Goal: Transaction & Acquisition: Purchase product/service

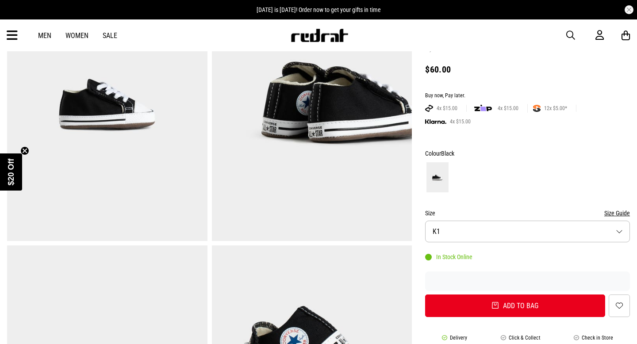
click at [503, 221] on button "Size K1" at bounding box center [527, 232] width 205 height 22
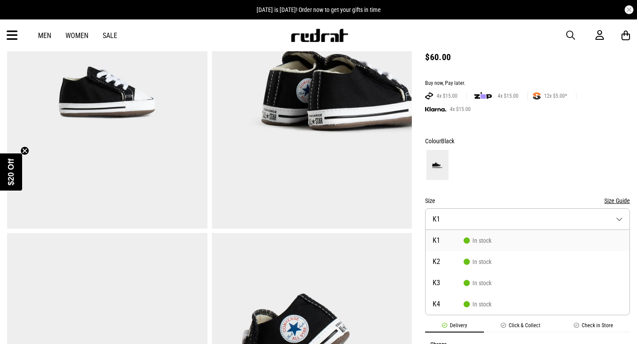
scroll to position [131, 0]
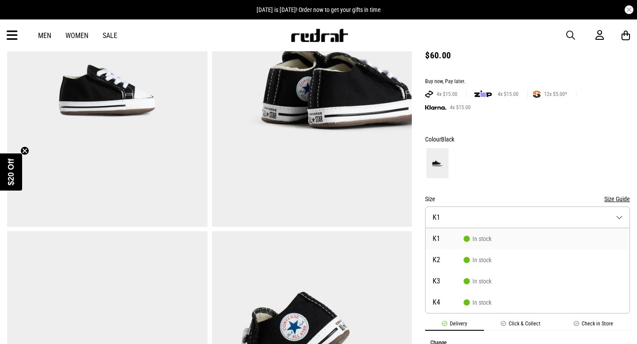
click at [513, 176] on form "Colour Black Size Size Guide Size K1 K1 In stock K2 In stock K3 In stock K4 In …" at bounding box center [527, 218] width 205 height 169
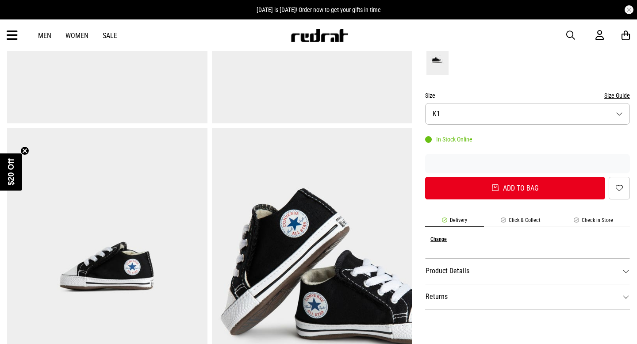
scroll to position [237, 0]
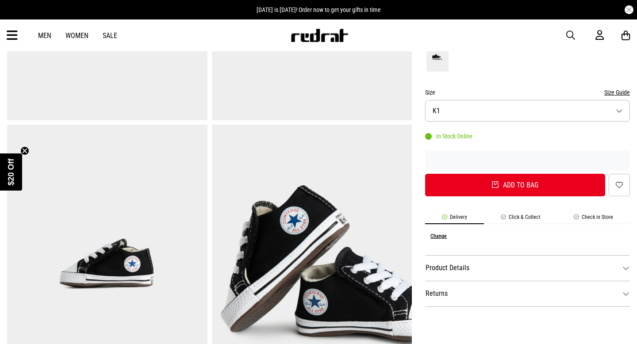
click at [505, 255] on dt "Product Details" at bounding box center [527, 268] width 205 height 26
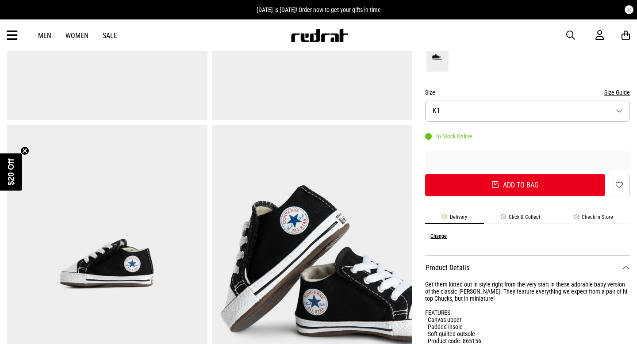
scroll to position [240, 0]
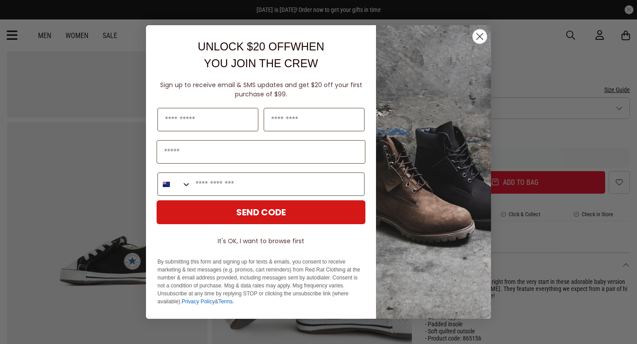
click at [476, 35] on circle "Close dialog" at bounding box center [479, 36] width 15 height 15
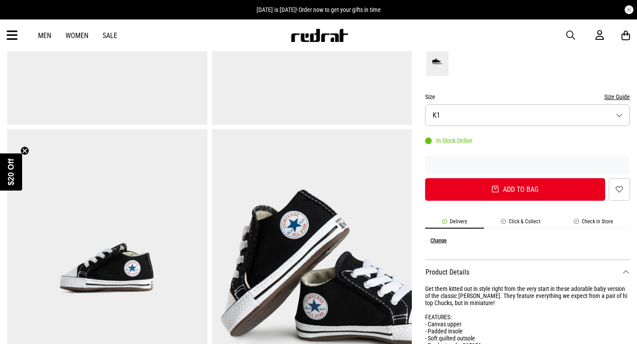
scroll to position [236, 0]
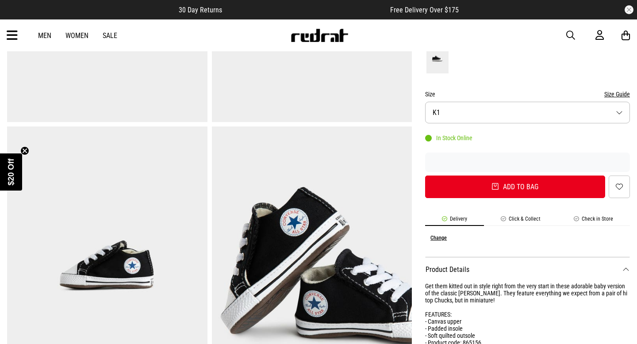
click at [619, 89] on button "Size Guide" at bounding box center [617, 94] width 26 height 11
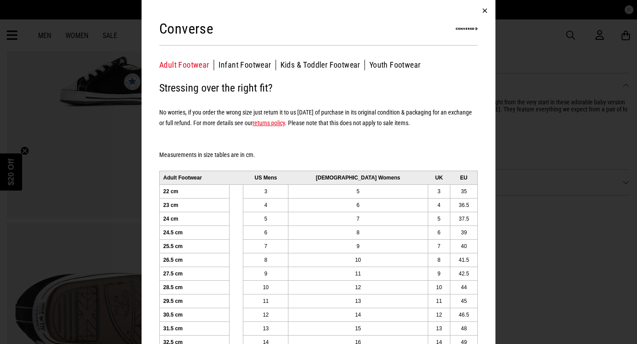
scroll to position [23, 0]
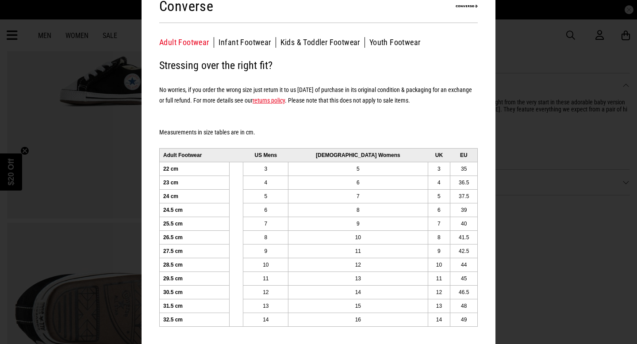
click at [315, 50] on div "Converse Adult Footwear Infant Footwear Kids & Toddler Footwear Youth Footwear …" at bounding box center [318, 160] width 354 height 367
click at [316, 43] on button "Kids & Toddler Footwear" at bounding box center [322, 42] width 84 height 11
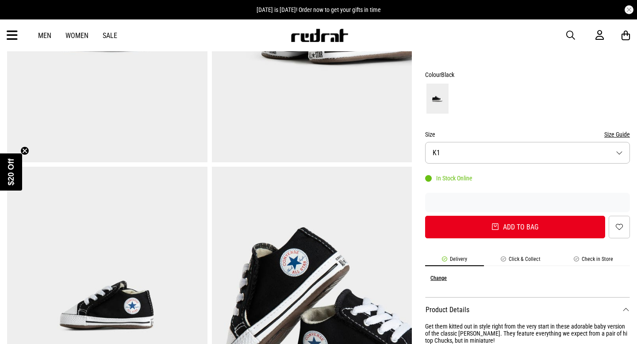
scroll to position [182, 0]
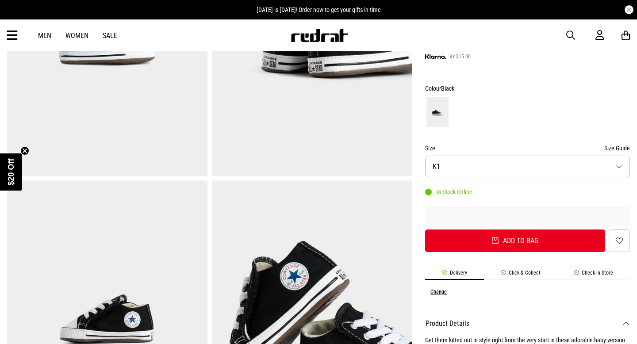
click at [506, 156] on button "Size K1" at bounding box center [527, 167] width 205 height 22
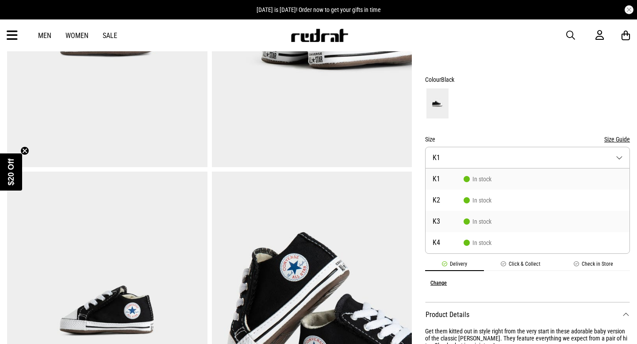
scroll to position [191, 0]
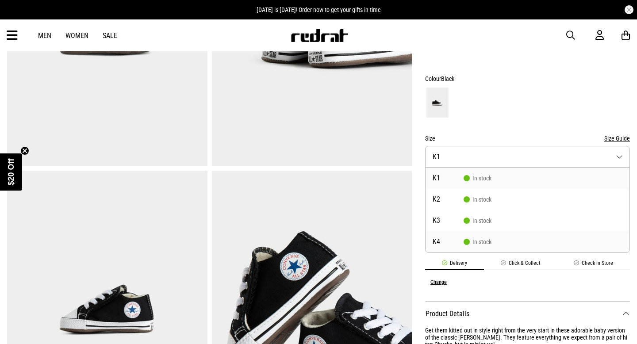
click at [484, 231] on li "K4 In stock" at bounding box center [527, 241] width 204 height 21
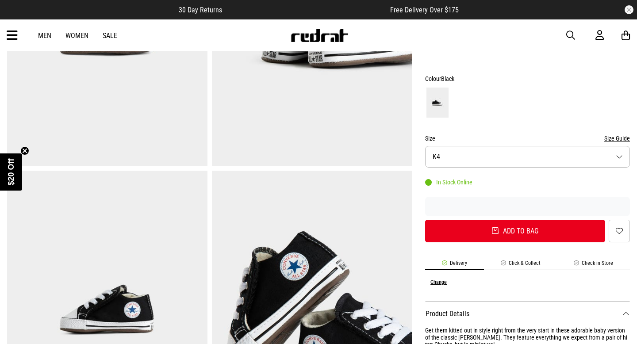
click at [619, 133] on button "Size Guide" at bounding box center [617, 138] width 26 height 11
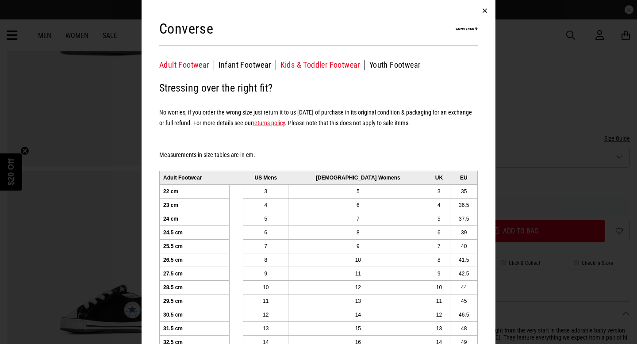
click at [345, 62] on button "Kids & Toddler Footwear" at bounding box center [322, 65] width 84 height 11
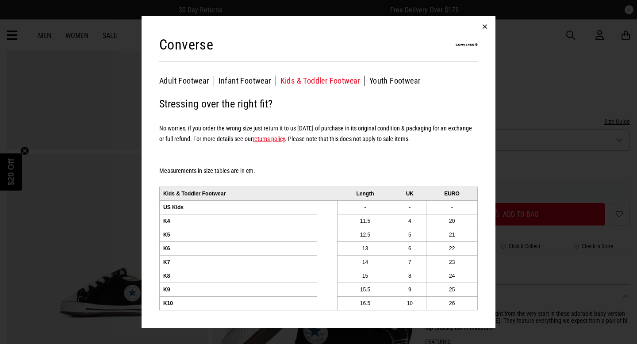
scroll to position [207, 0]
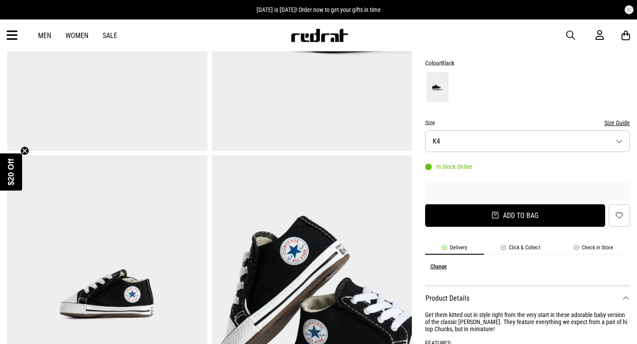
click at [528, 204] on button "Add to bag" at bounding box center [515, 215] width 180 height 23
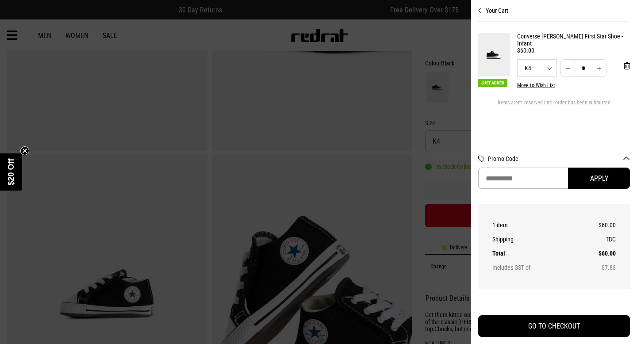
click at [439, 45] on div at bounding box center [318, 172] width 637 height 344
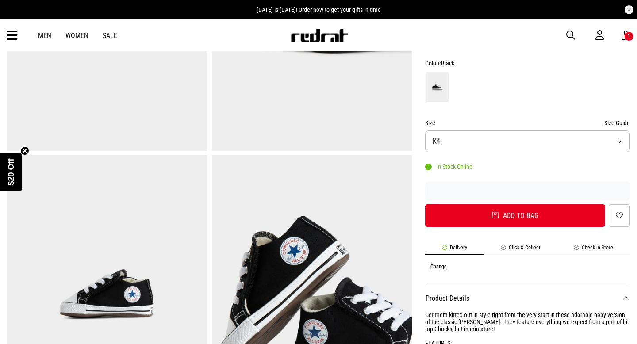
click at [615, 118] on button "Size Guide" at bounding box center [617, 123] width 26 height 11
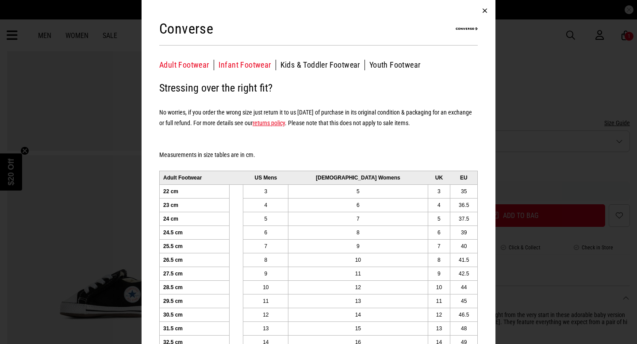
click at [258, 60] on button "Infant Footwear" at bounding box center [246, 65] width 57 height 11
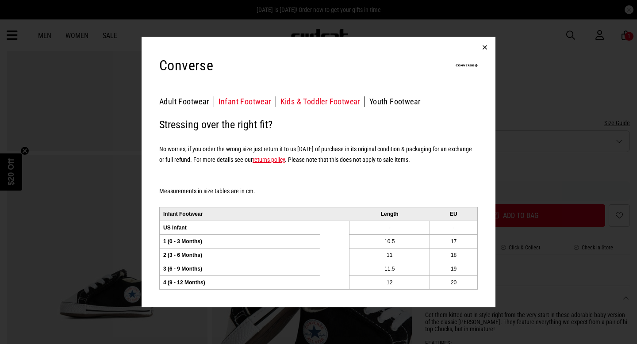
click at [344, 101] on button "Kids & Toddler Footwear" at bounding box center [322, 101] width 84 height 11
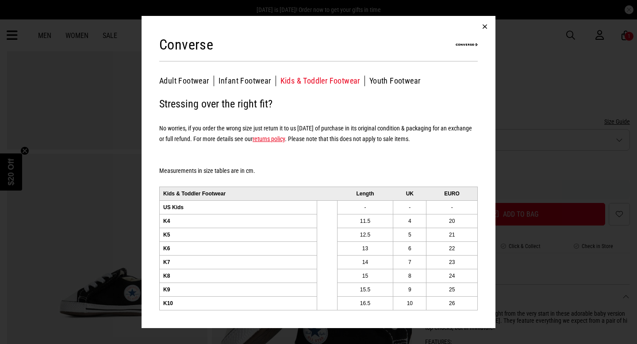
scroll to position [209, 0]
click at [252, 79] on button "Infant Footwear" at bounding box center [246, 81] width 57 height 11
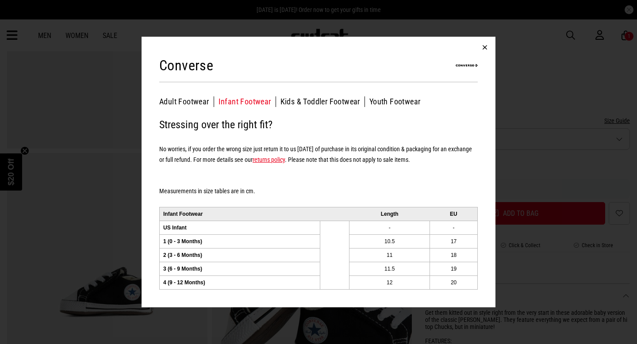
click at [483, 50] on button "button" at bounding box center [484, 47] width 21 height 21
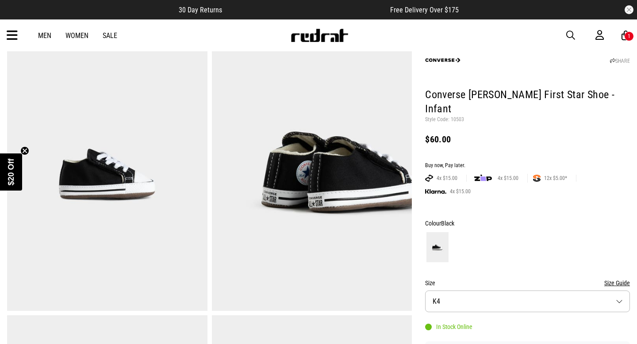
scroll to position [0, 0]
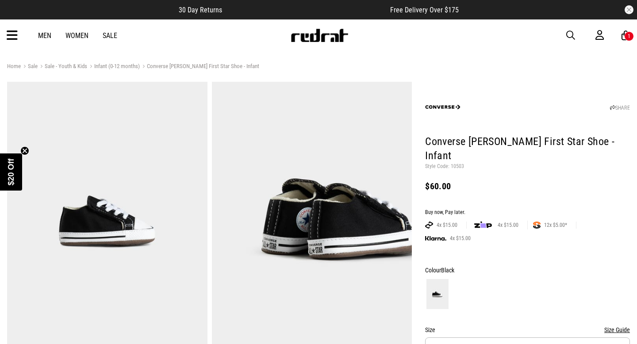
click at [77, 64] on link "Sale - Youth & Kids" at bounding box center [63, 67] width 50 height 8
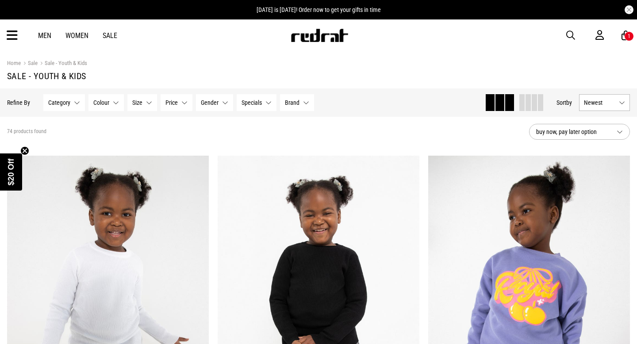
click at [12, 38] on icon at bounding box center [12, 35] width 11 height 15
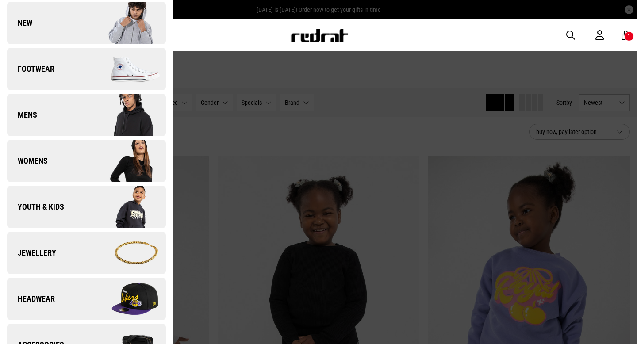
scroll to position [56, 0]
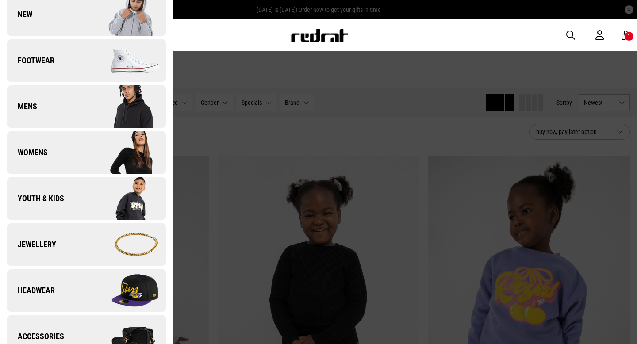
click at [48, 200] on span "Youth & Kids" at bounding box center [35, 198] width 57 height 11
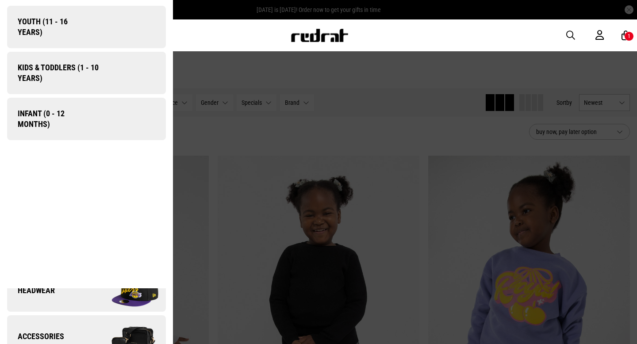
scroll to position [0, 0]
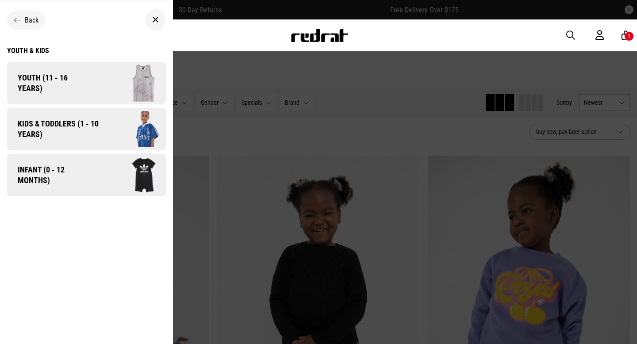
click at [65, 126] on span "Kids & Toddlers (1 - 10 years)" at bounding box center [55, 129] width 96 height 21
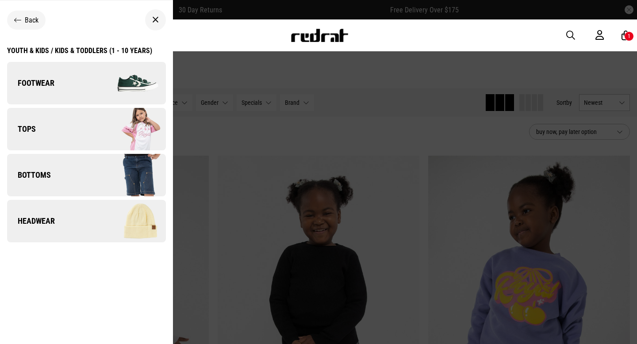
click at [73, 82] on link "Footwear" at bounding box center [86, 83] width 159 height 42
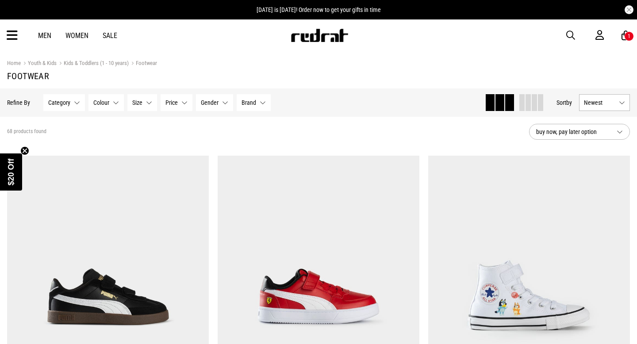
click at [141, 102] on span "Size" at bounding box center [137, 102] width 10 height 7
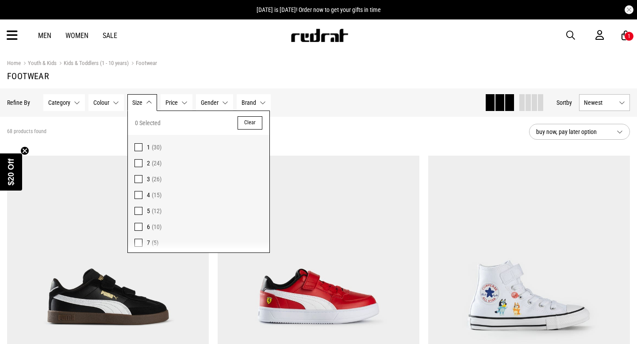
click at [206, 69] on section "Home Youth & Kids Kids & Toddlers (1 - 10 years) Footwear Footwear" at bounding box center [318, 69] width 623 height 37
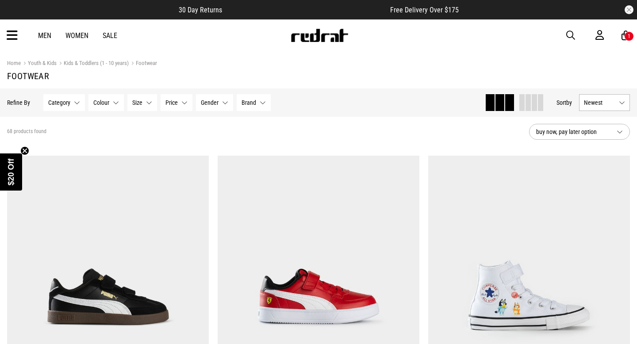
click at [141, 103] on span "Size" at bounding box center [137, 102] width 10 height 7
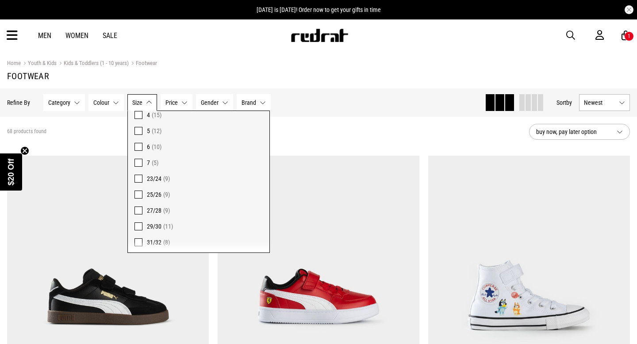
scroll to position [62, 0]
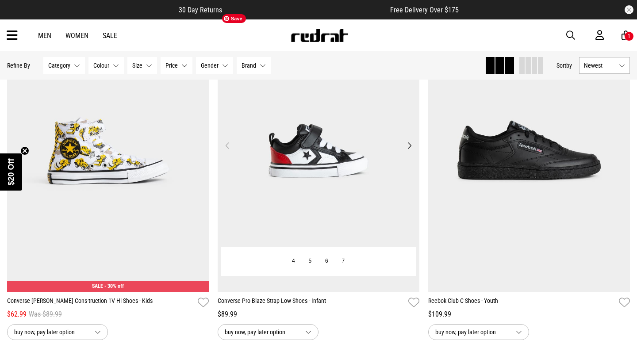
scroll to position [1888, 0]
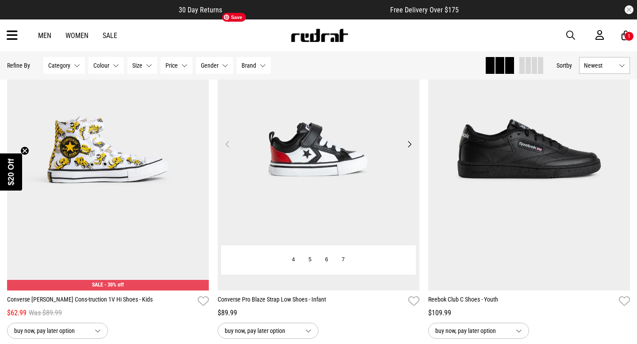
click at [341, 176] on img at bounding box center [319, 149] width 202 height 282
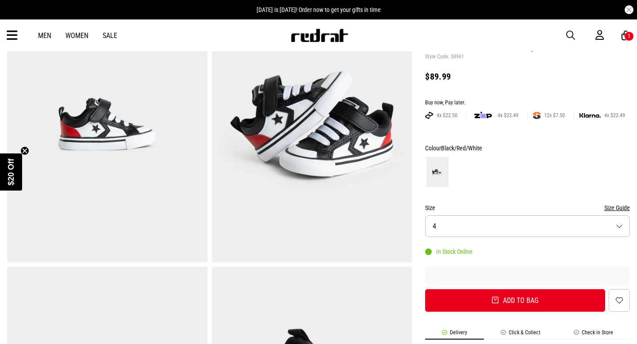
click at [471, 230] on button "Size 4" at bounding box center [527, 226] width 205 height 22
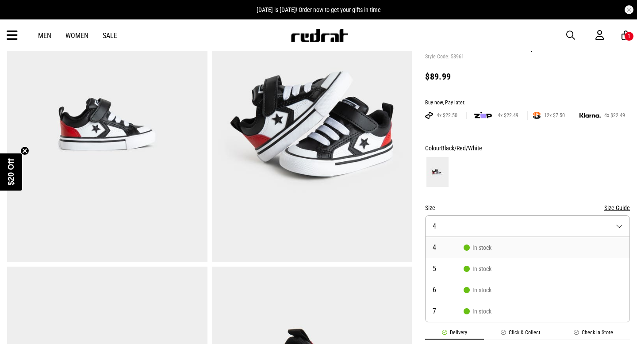
click at [490, 192] on form "Colour Black/Red/White Size Size Guide Size 4 4 In stock 5 In stock 6 In stock …" at bounding box center [527, 227] width 205 height 169
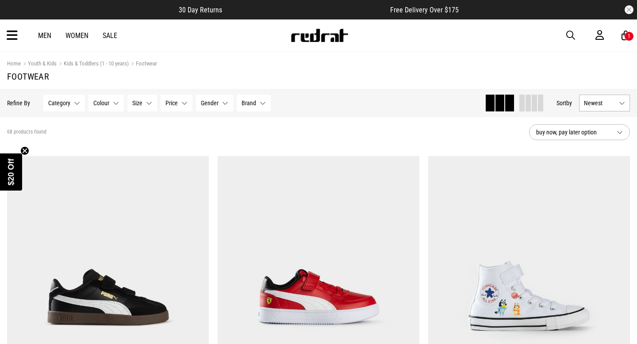
click at [144, 102] on button "Size None selected" at bounding box center [142, 103] width 30 height 17
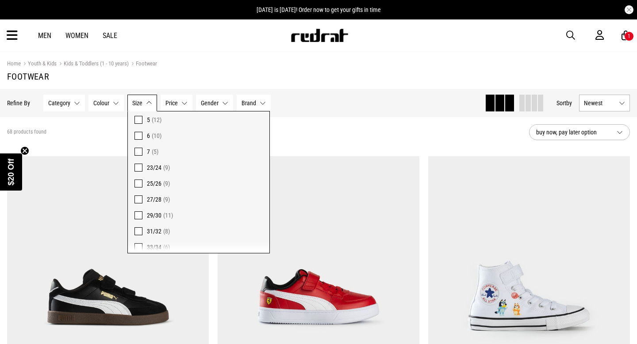
scroll to position [88, 0]
click at [137, 172] on span at bounding box center [138, 171] width 8 height 8
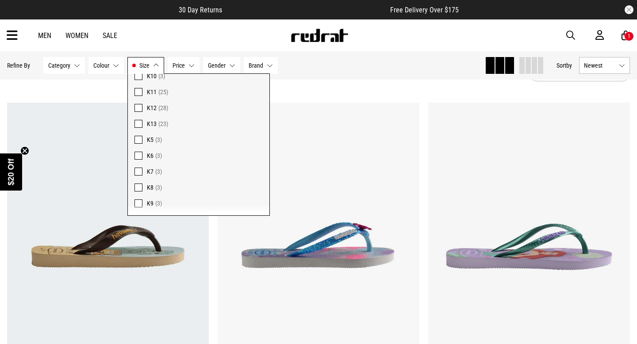
scroll to position [79, 0]
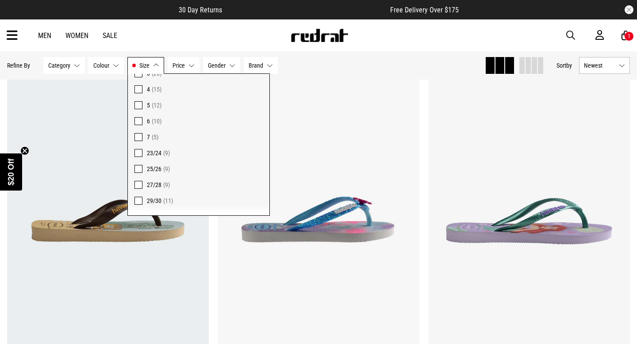
click at [138, 153] on span at bounding box center [138, 153] width 8 height 8
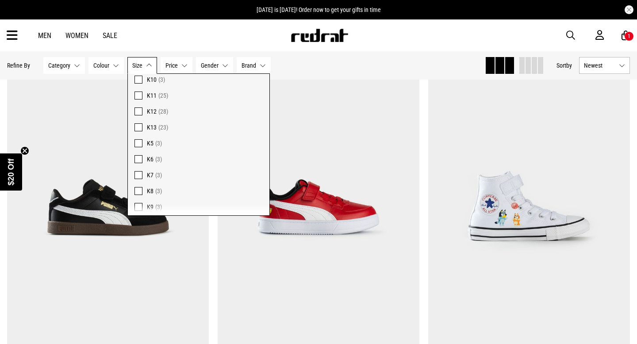
scroll to position [255, 0]
click at [134, 157] on span at bounding box center [138, 157] width 8 height 8
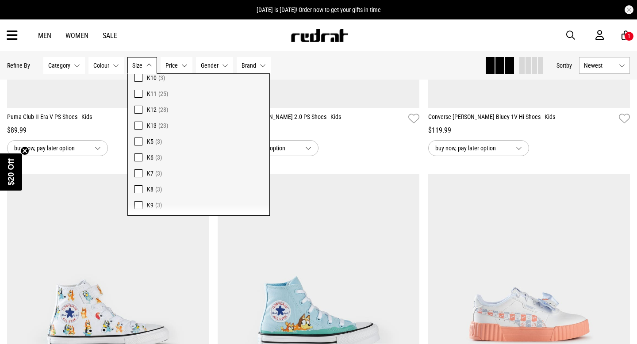
scroll to position [330, 0]
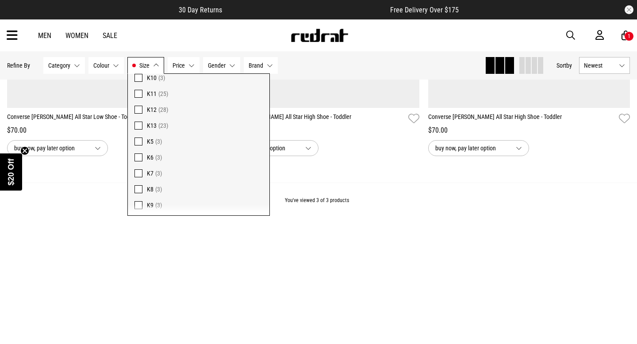
click at [383, 197] on div "You've viewed 3 of 3 products" at bounding box center [318, 208] width 637 height 50
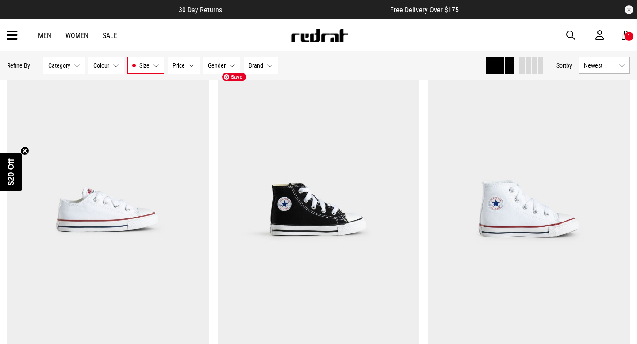
scroll to position [139, 0]
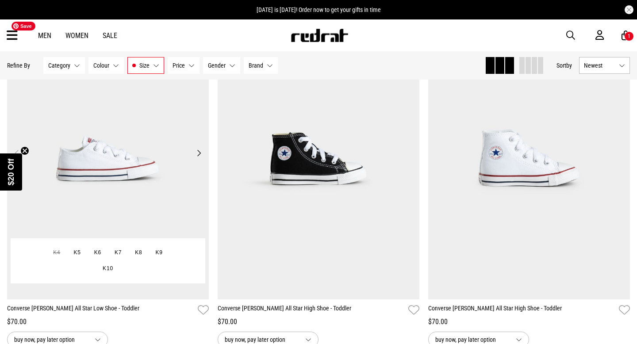
click at [101, 175] on img at bounding box center [108, 158] width 202 height 282
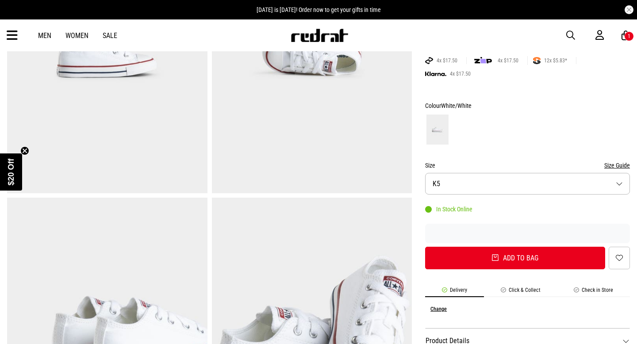
scroll to position [198, 0]
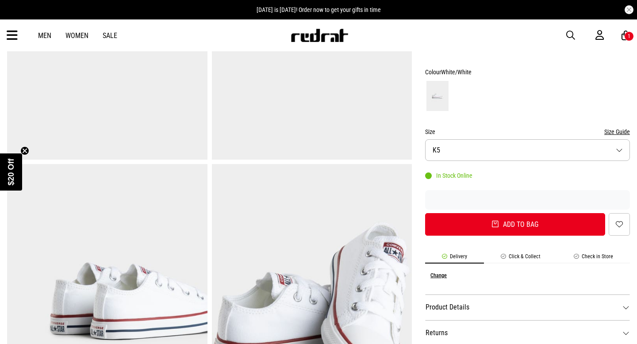
click at [613, 133] on button "Size Guide" at bounding box center [617, 131] width 26 height 11
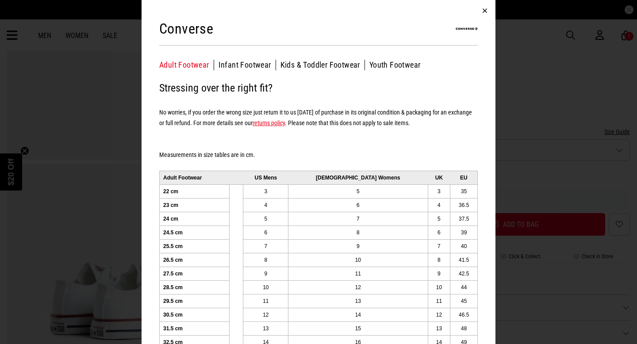
scroll to position [23, 0]
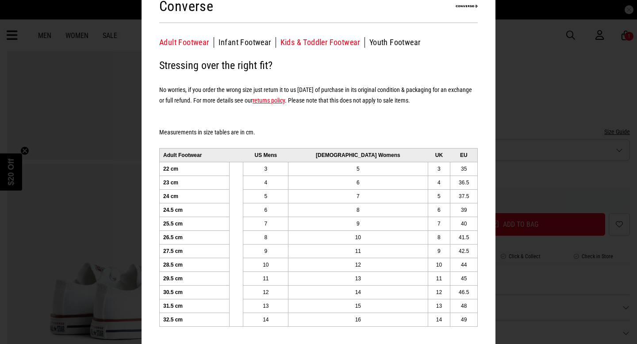
click at [309, 47] on button "Kids & Toddler Footwear" at bounding box center [322, 42] width 84 height 11
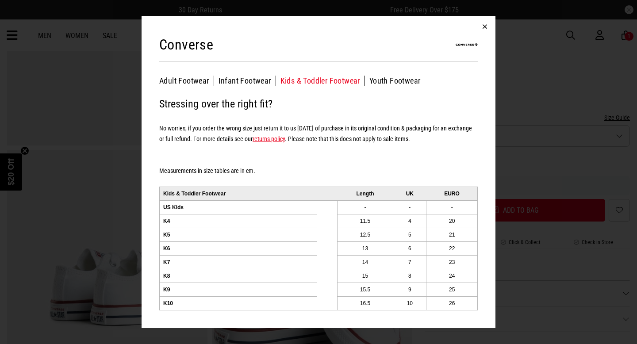
scroll to position [212, 0]
click at [372, 235] on td "12.5" at bounding box center [365, 235] width 56 height 14
click at [484, 23] on button "button" at bounding box center [484, 26] width 21 height 21
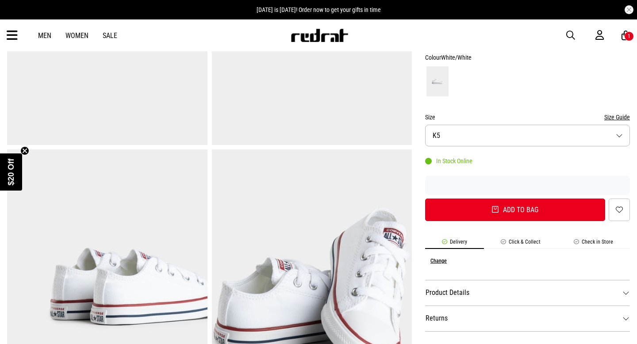
click at [477, 133] on button "Size K5" at bounding box center [527, 136] width 205 height 22
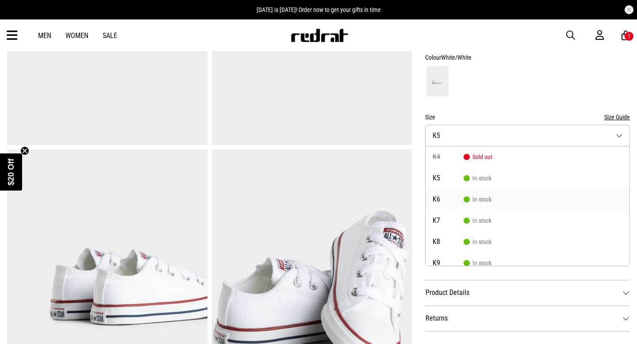
click at [487, 202] on span "In stock" at bounding box center [477, 199] width 28 height 7
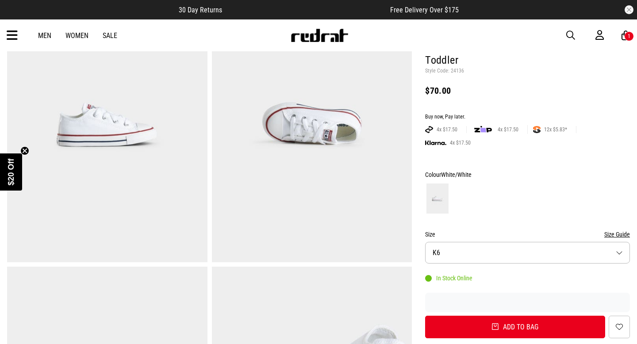
scroll to position [0, 0]
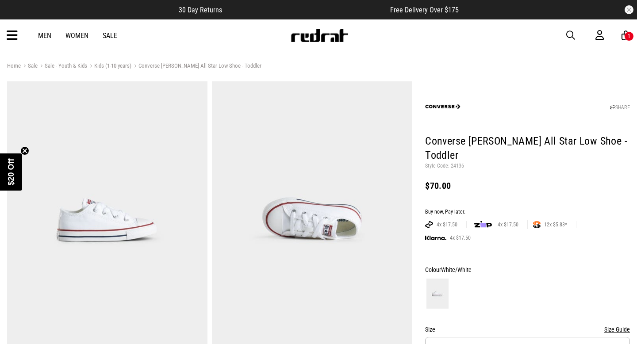
click at [118, 65] on link "Kids (1-10 years)" at bounding box center [109, 66] width 44 height 8
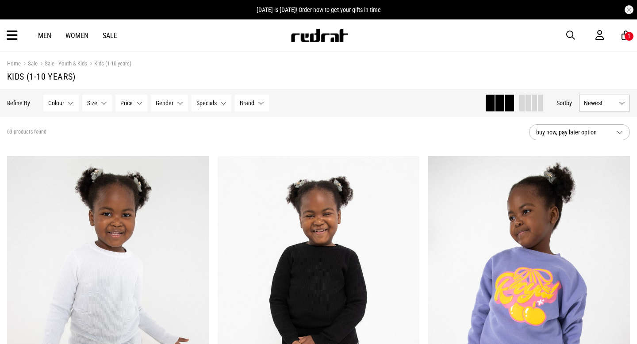
click at [107, 100] on button "Size None selected" at bounding box center [97, 103] width 30 height 17
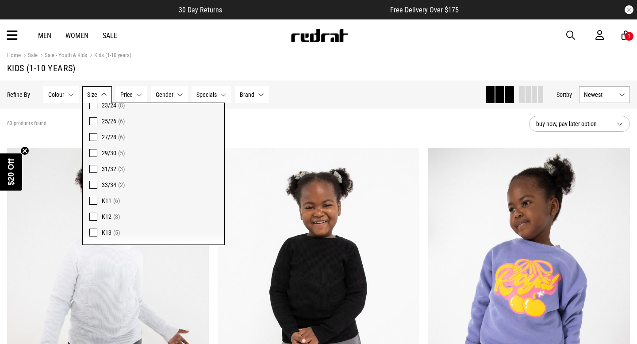
scroll to position [200, 0]
click at [103, 95] on button "Size None selected" at bounding box center [97, 94] width 30 height 17
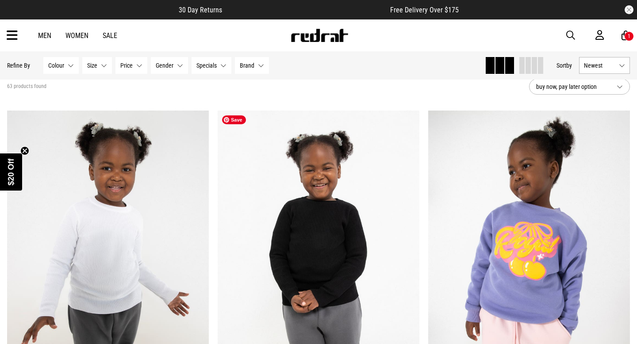
scroll to position [0, 0]
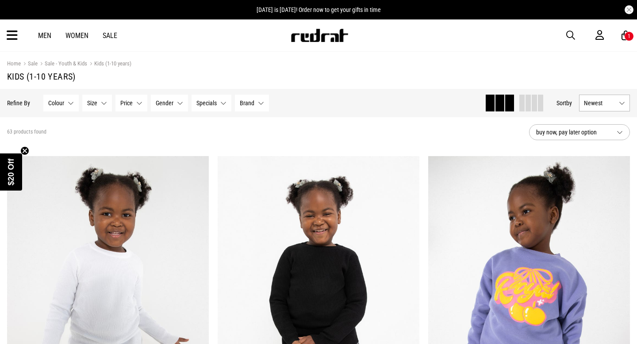
click at [532, 105] on span at bounding box center [534, 103] width 5 height 17
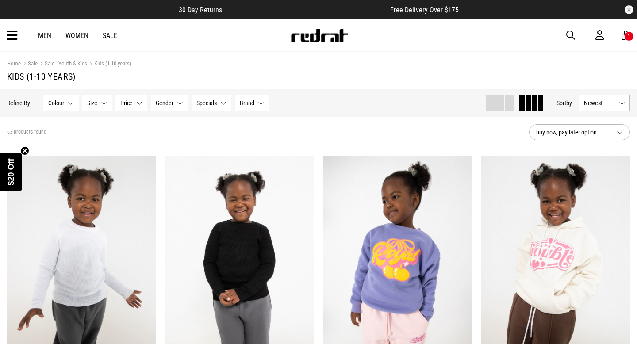
click at [16, 36] on icon at bounding box center [12, 35] width 11 height 15
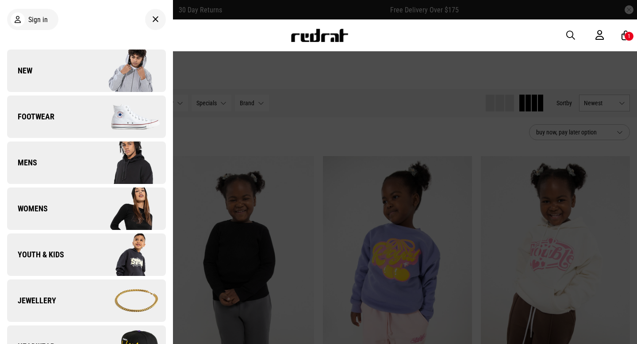
click at [64, 140] on li "Footwear Back Footwear" at bounding box center [86, 119] width 159 height 46
click at [48, 109] on link "Footwear" at bounding box center [86, 117] width 159 height 42
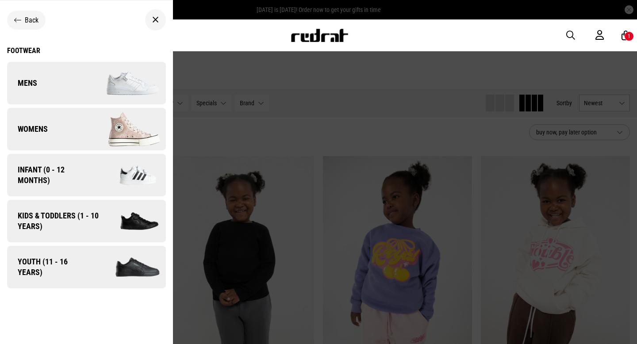
click at [71, 211] on span "Kids & Toddlers (1 - 10 years)" at bounding box center [55, 220] width 96 height 21
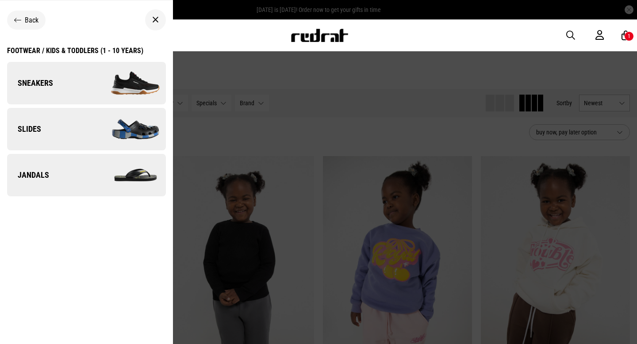
click at [74, 88] on link "Sneakers" at bounding box center [86, 83] width 159 height 42
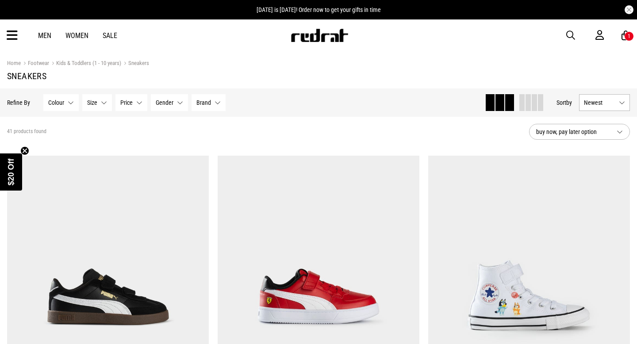
click at [101, 64] on link "Kids & Toddlers (1 - 10 years)" at bounding box center [85, 64] width 72 height 8
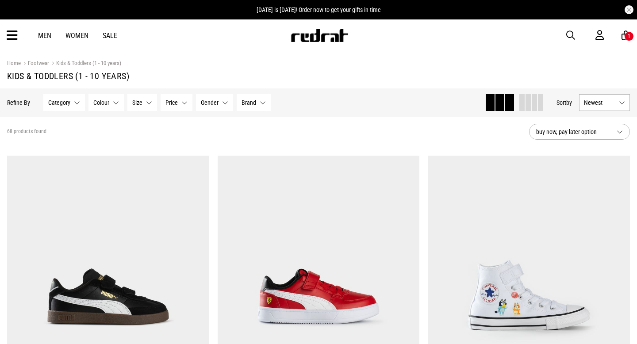
click at [149, 103] on button "Size None selected" at bounding box center [142, 102] width 30 height 17
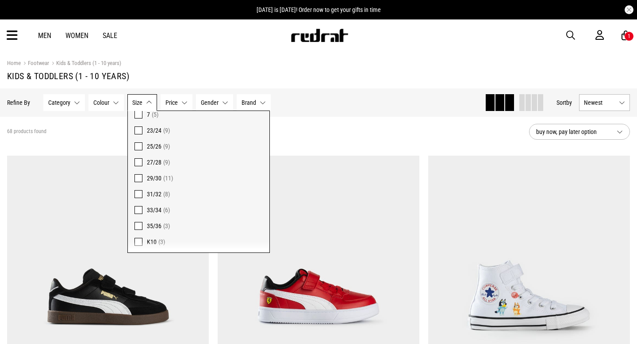
scroll to position [257, 0]
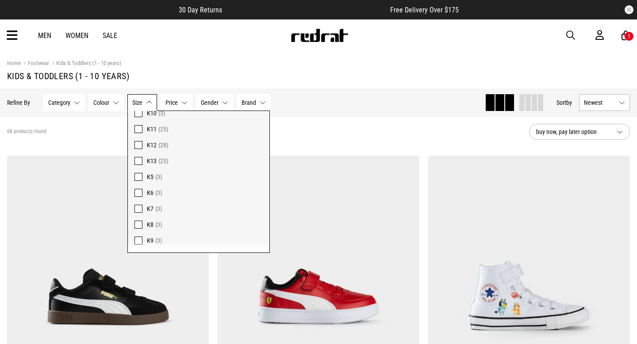
click at [137, 190] on span at bounding box center [138, 193] width 8 height 8
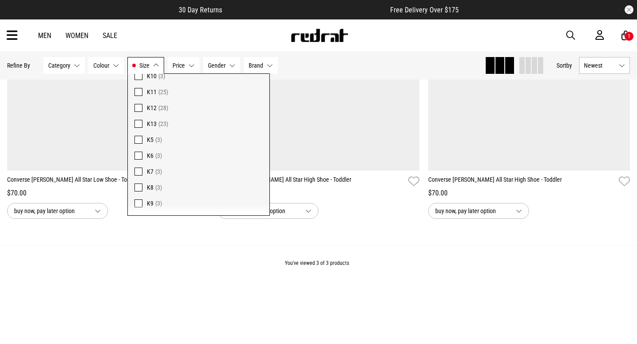
scroll to position [288, 0]
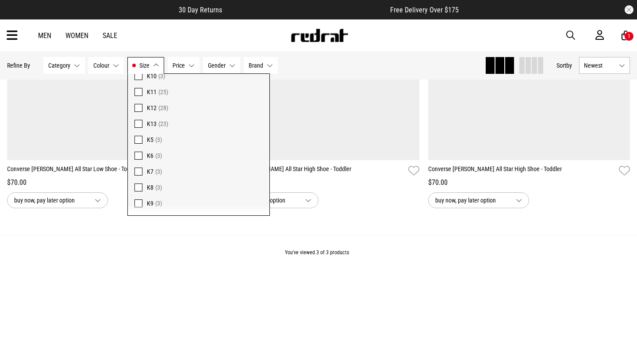
click at [407, 269] on div "You've viewed 3 of 3 products" at bounding box center [318, 260] width 637 height 50
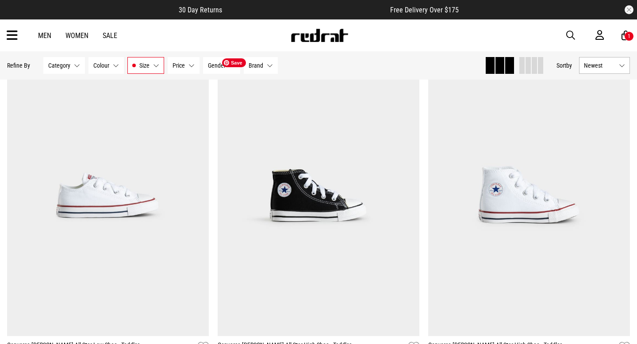
scroll to position [113, 0]
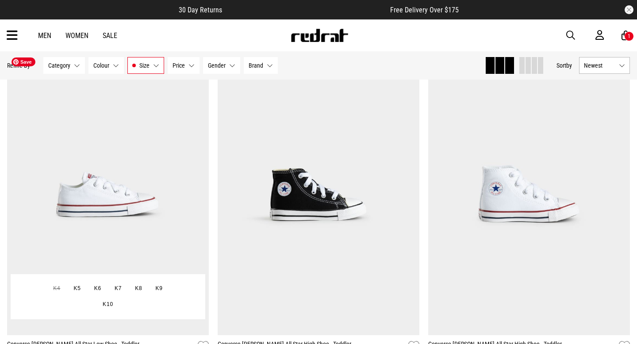
click at [136, 221] on img at bounding box center [108, 194] width 202 height 282
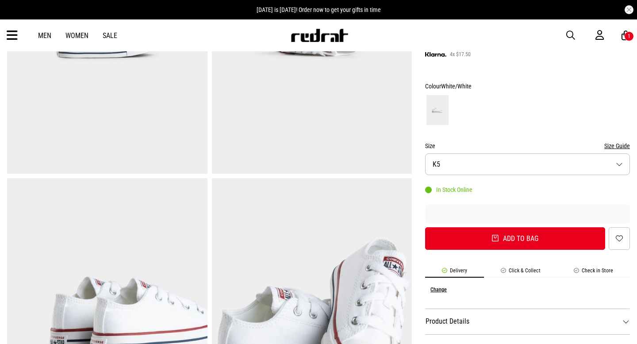
scroll to position [159, 0]
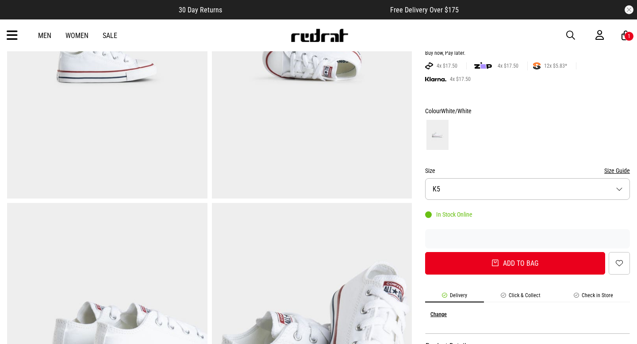
click at [607, 169] on button "Size Guide" at bounding box center [617, 170] width 26 height 11
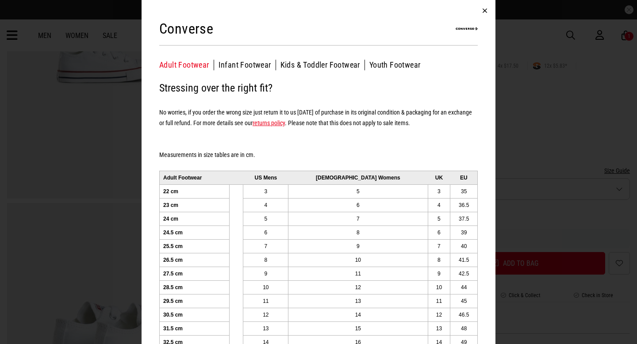
scroll to position [23, 0]
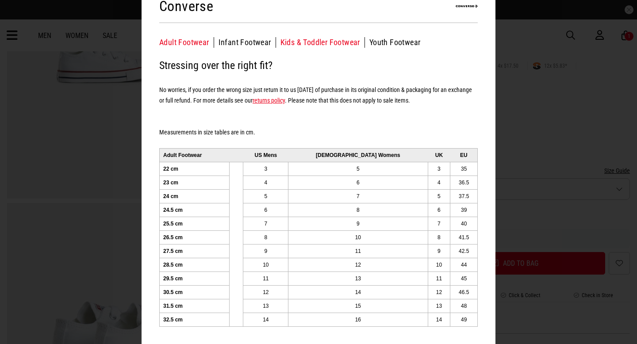
click at [323, 43] on button "Kids & Toddler Footwear" at bounding box center [322, 42] width 84 height 11
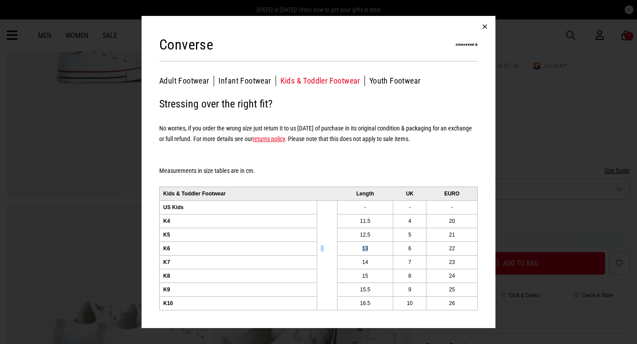
drag, startPoint x: 298, startPoint y: 248, endPoint x: 369, endPoint y: 250, distance: 70.4
click at [369, 250] on tr "K6 13 6 22" at bounding box center [319, 248] width 318 height 14
click at [369, 250] on td "13" at bounding box center [365, 248] width 56 height 14
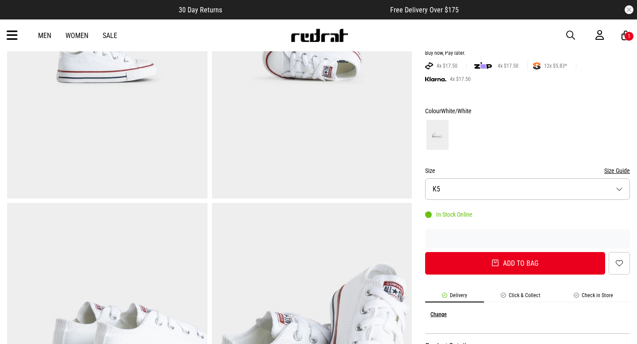
click at [495, 191] on button "Size K5" at bounding box center [527, 189] width 205 height 22
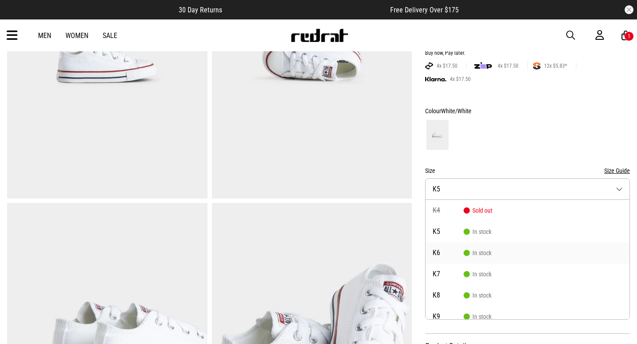
click at [477, 252] on span "In stock" at bounding box center [477, 252] width 28 height 7
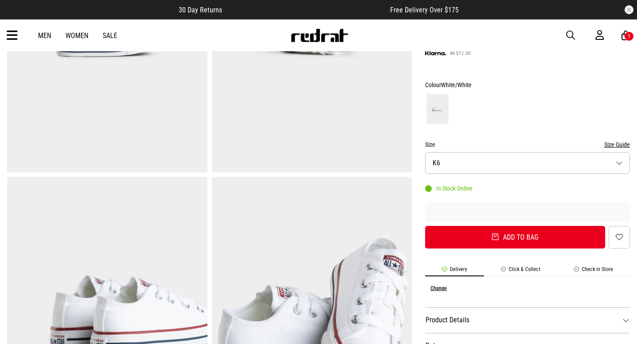
scroll to position [188, 0]
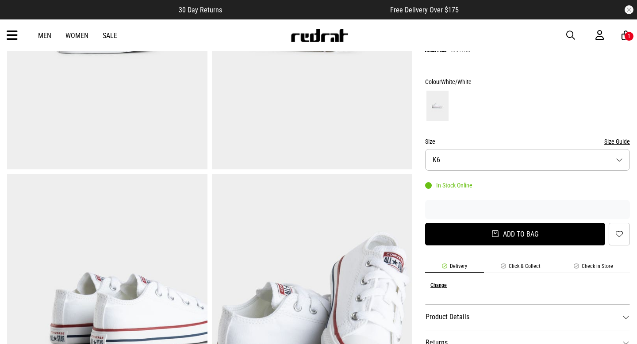
click at [489, 234] on button "Add to bag" at bounding box center [515, 234] width 180 height 23
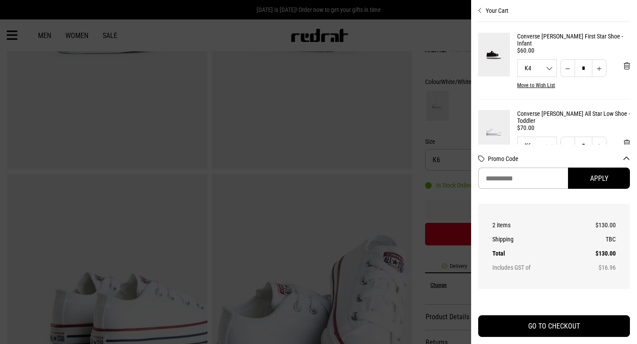
click at [630, 61] on div "Your Cart Converse [PERSON_NAME] First Star Shoe - Infant $60.00 K4 K1 K2 K3 K4…" at bounding box center [554, 172] width 166 height 344
click at [626, 62] on span "'Remove from cart" at bounding box center [626, 66] width 6 height 8
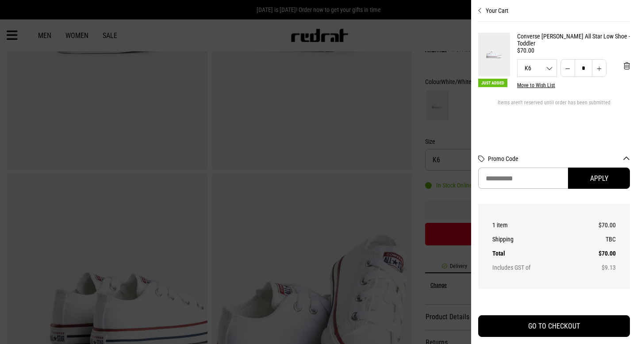
click at [415, 50] on div at bounding box center [318, 172] width 637 height 344
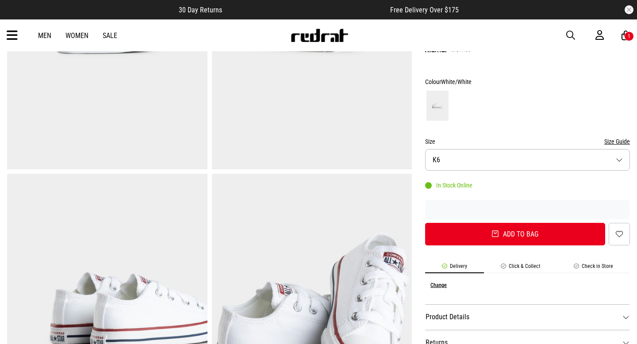
scroll to position [0, 0]
